Goal: Information Seeking & Learning: Learn about a topic

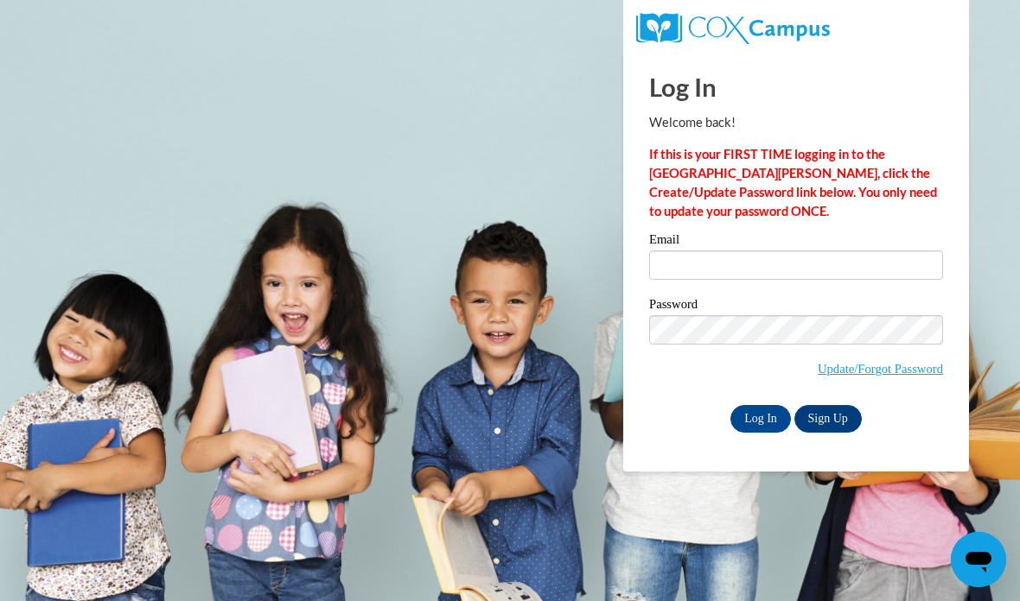
click at [728, 294] on div "Email Password Update/Forgot Password Log In Sign Up OR" at bounding box center [796, 332] width 294 height 199
click at [748, 263] on input "Email" at bounding box center [796, 265] width 294 height 29
type input "[EMAIL_ADDRESS][DOMAIN_NAME]"
click at [772, 419] on input "Log In" at bounding box center [760, 419] width 60 height 28
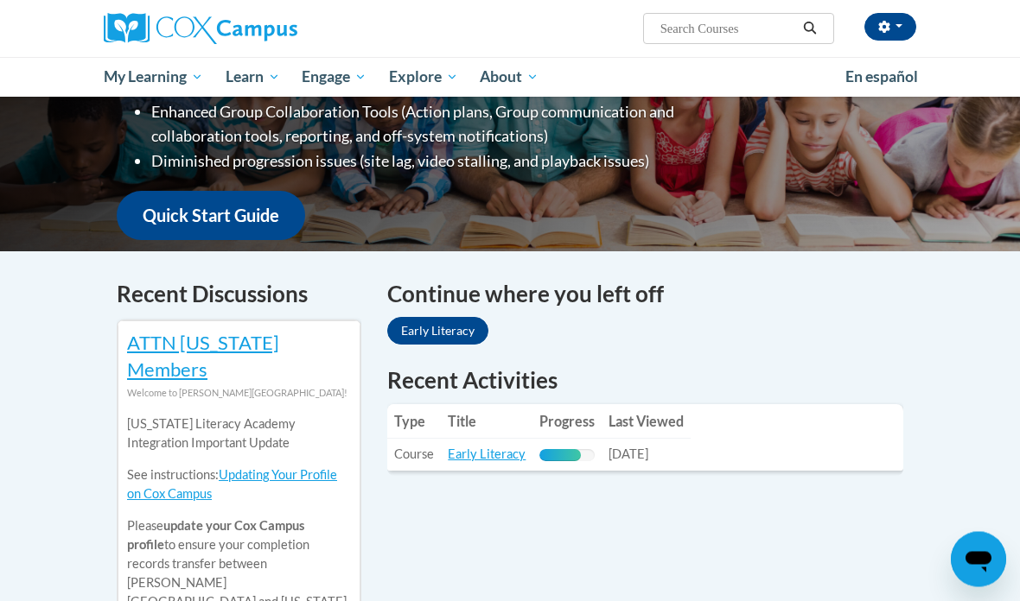
scroll to position [372, 0]
click at [675, 439] on td "Last Viewed: [DATE]" at bounding box center [645, 455] width 89 height 32
click at [493, 447] on link "Early Literacy" at bounding box center [487, 454] width 78 height 15
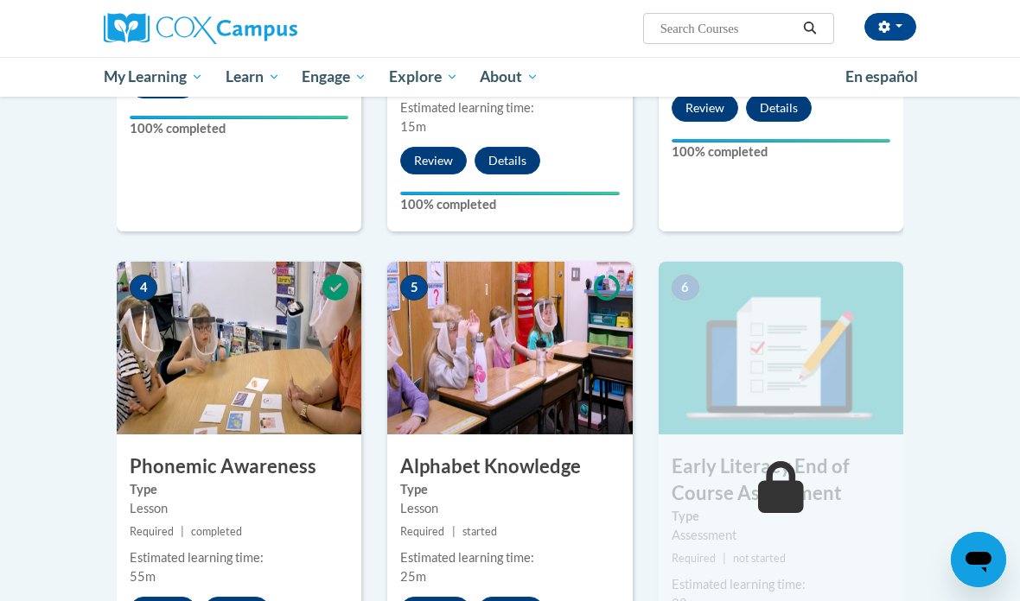
scroll to position [707, 0]
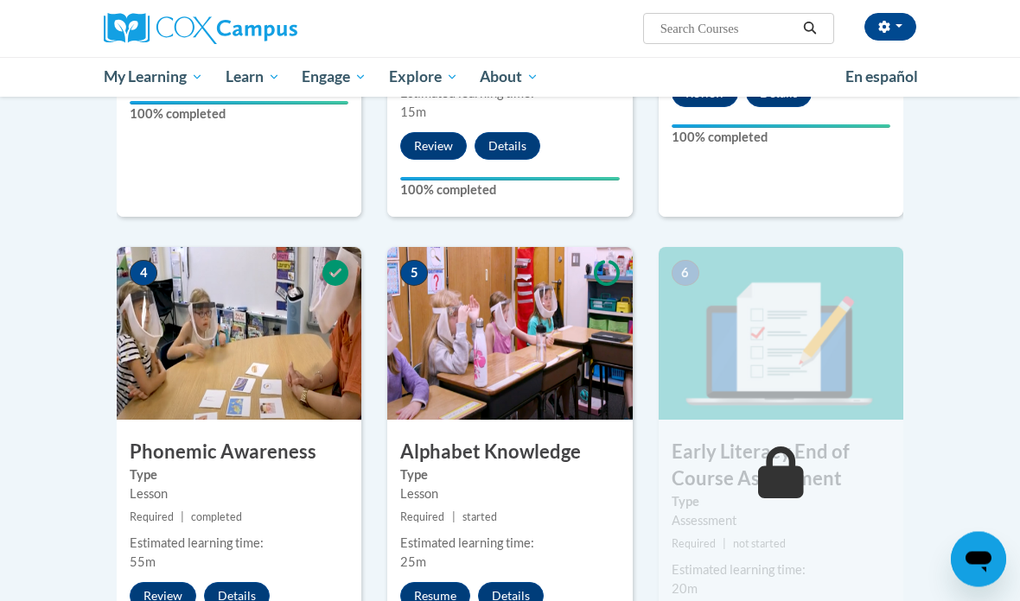
click at [431, 583] on button "Resume" at bounding box center [435, 597] width 70 height 28
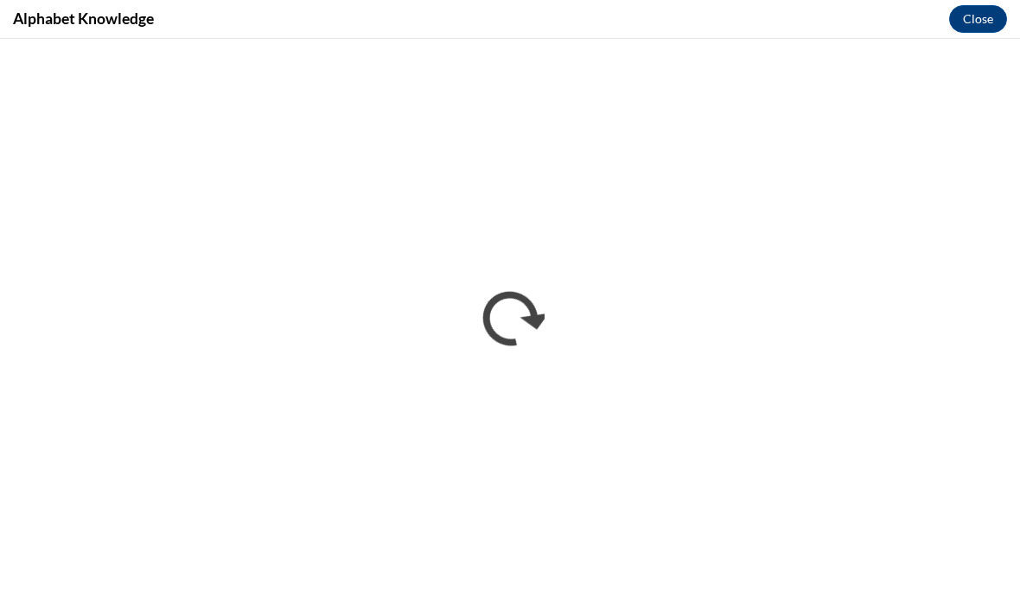
scroll to position [777, 0]
